Goal: Find contact information: Find contact information

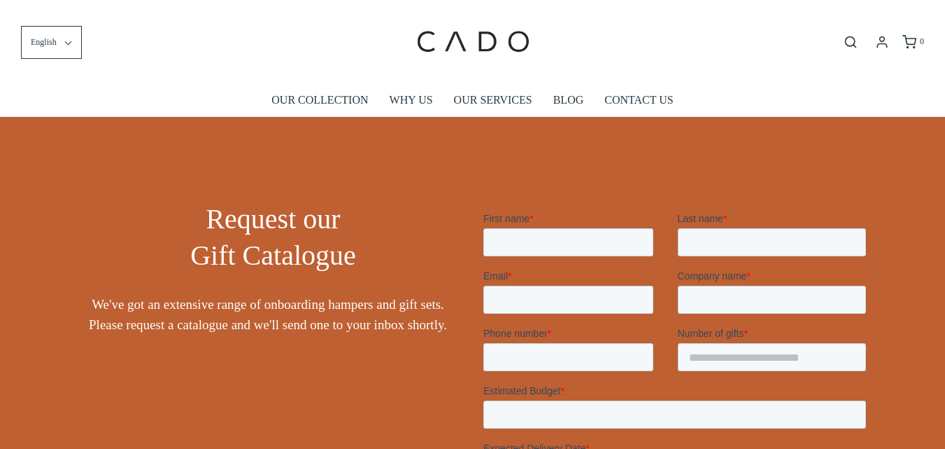
click at [650, 99] on link "CONTACT US" at bounding box center [639, 100] width 69 height 32
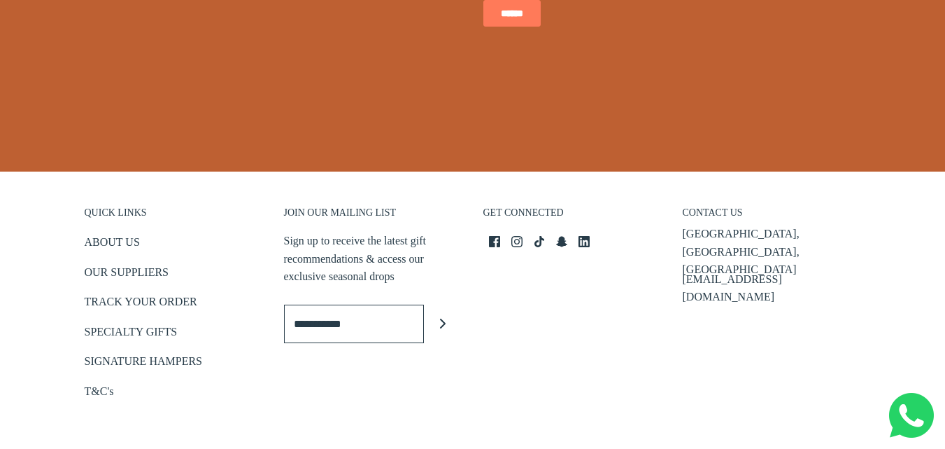
scroll to position [630, 0]
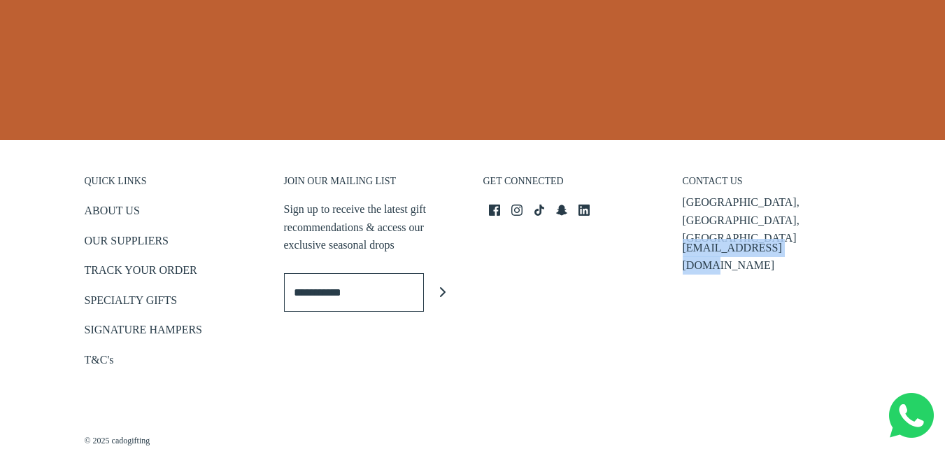
drag, startPoint x: 795, startPoint y: 224, endPoint x: 682, endPoint y: 223, distance: 112.7
click at [683, 223] on div "Business Bay, Dubai, UAE info@cadogifting.com" at bounding box center [772, 229] width 178 height 73
copy p "[EMAIL_ADDRESS][DOMAIN_NAME]"
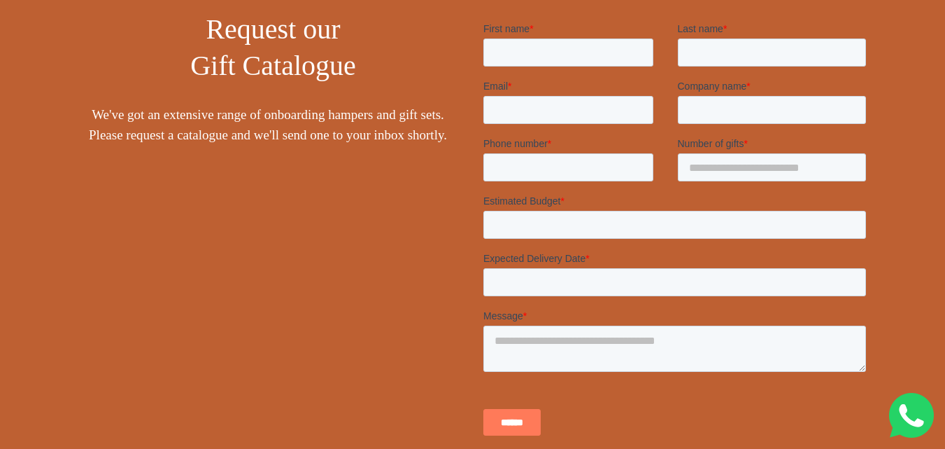
scroll to position [0, 0]
